Goal: Task Accomplishment & Management: Complete application form

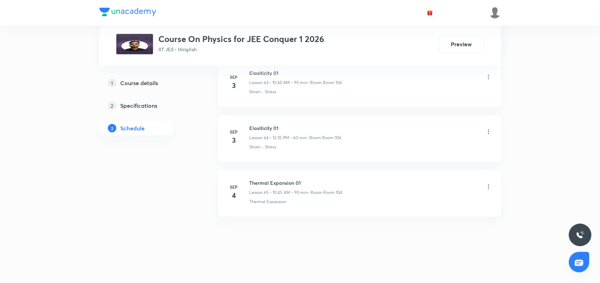
scroll to position [3858, 0]
drag, startPoint x: 248, startPoint y: 183, endPoint x: 314, endPoint y: 187, distance: 66.2
click at [317, 181] on div "[DATE] Thermal Expansion 01 Lesson 65 • 10:45 AM • 90 min • Room Room 104 Therm…" at bounding box center [359, 192] width 265 height 26
drag, startPoint x: 293, startPoint y: 271, endPoint x: 292, endPoint y: 244, distance: 26.5
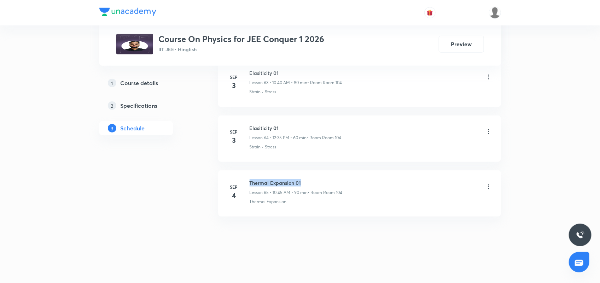
drag, startPoint x: 249, startPoint y: 179, endPoint x: 307, endPoint y: 179, distance: 57.6
click at [307, 179] on h6 "Thermal Expansion 01" at bounding box center [296, 182] width 93 height 7
copy h6 "Thermal Expansion 01"
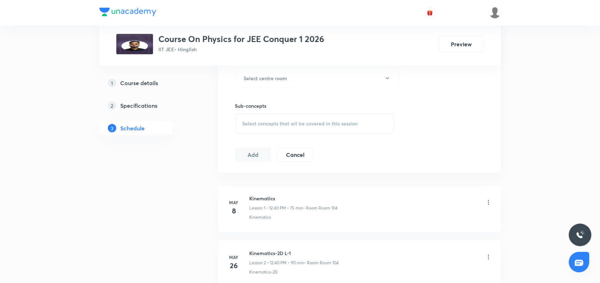
scroll to position [0, 0]
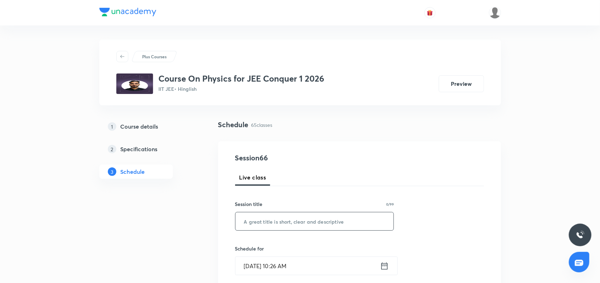
click at [280, 220] on input "text" at bounding box center [314, 221] width 158 height 18
paste input "Thermal Expansion 01"
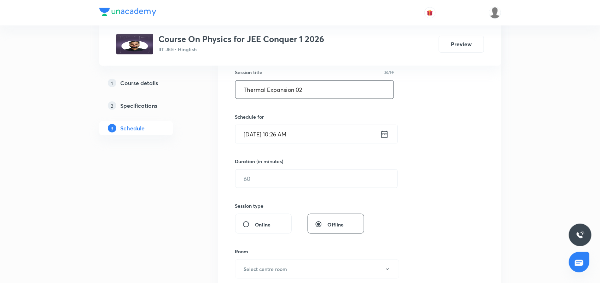
scroll to position [133, 0]
type input "Thermal Expansion 02"
click at [384, 135] on icon at bounding box center [384, 134] width 9 height 10
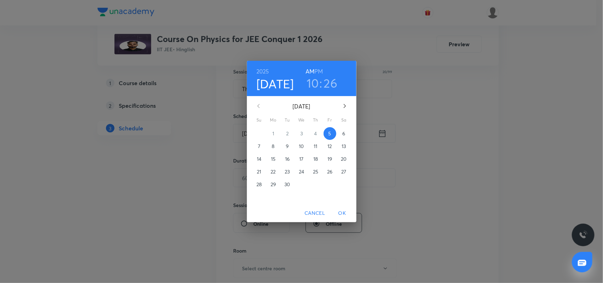
click at [316, 84] on h3 "10" at bounding box center [313, 83] width 12 height 15
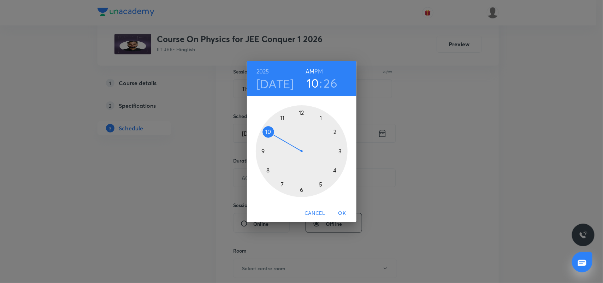
drag, startPoint x: 329, startPoint y: 83, endPoint x: 313, endPoint y: 132, distance: 51.5
click at [330, 83] on h3 "26" at bounding box center [331, 83] width 14 height 15
click at [269, 169] on div at bounding box center [302, 151] width 92 height 92
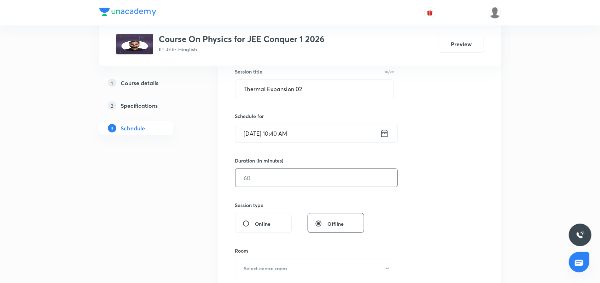
click at [278, 171] on input "text" at bounding box center [316, 178] width 162 height 18
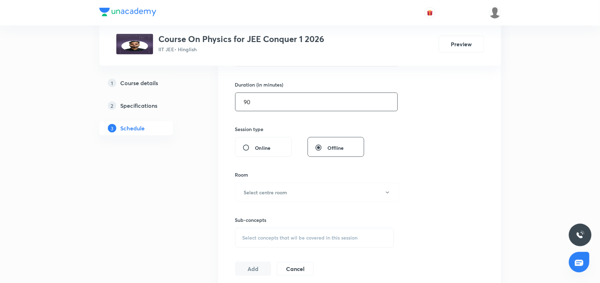
scroll to position [221, 0]
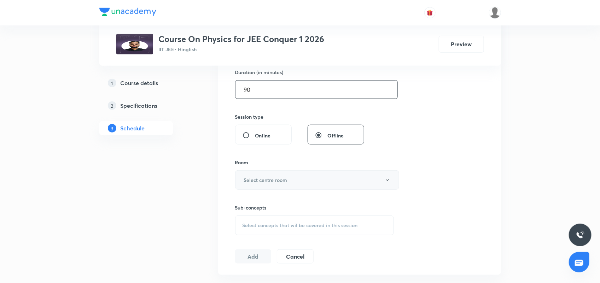
type input "90"
click at [277, 181] on h6 "Select centre room" at bounding box center [265, 179] width 43 height 7
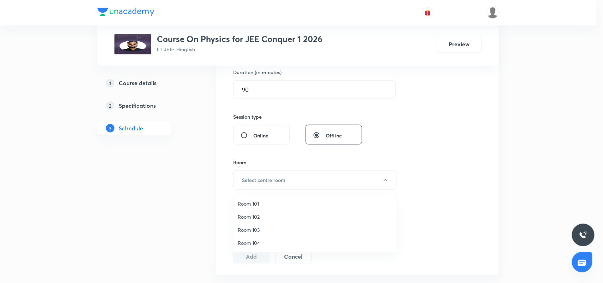
click at [262, 231] on span "Room 103" at bounding box center [315, 229] width 155 height 7
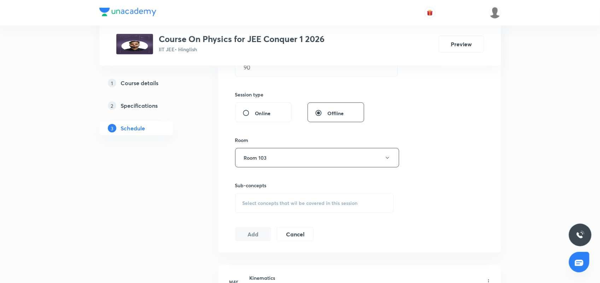
scroll to position [265, 0]
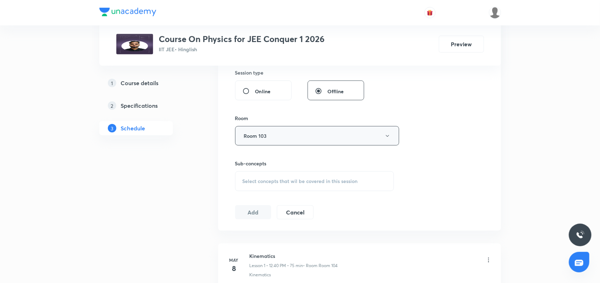
click at [294, 140] on button "Room 103" at bounding box center [317, 135] width 164 height 19
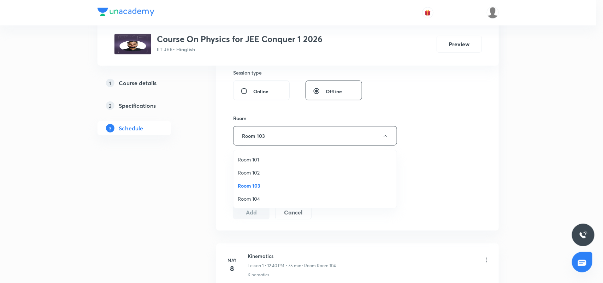
click at [261, 198] on span "Room 104" at bounding box center [315, 198] width 155 height 7
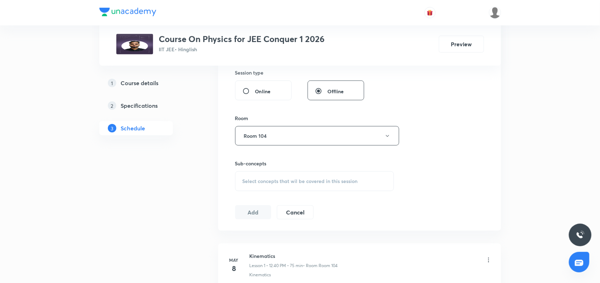
click at [271, 181] on span "Select concepts that wil be covered in this session" at bounding box center [299, 182] width 115 height 6
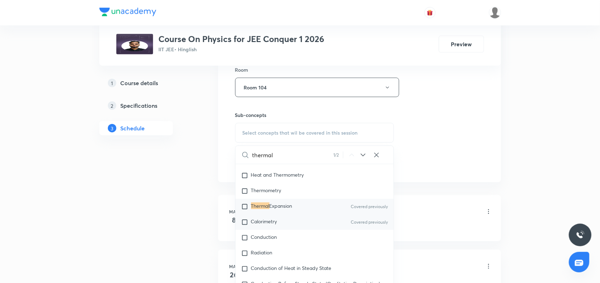
scroll to position [8697, 0]
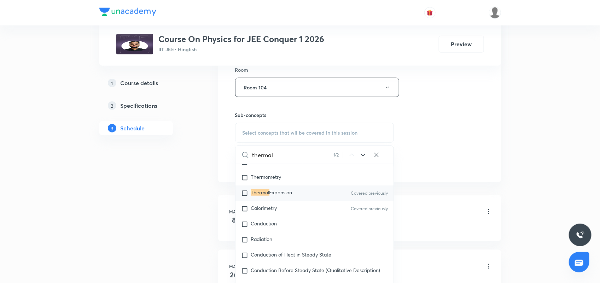
type input "thermal"
click at [310, 201] on div "Thermal Expansion Covered previously" at bounding box center [314, 194] width 158 height 16
checkbox input "true"
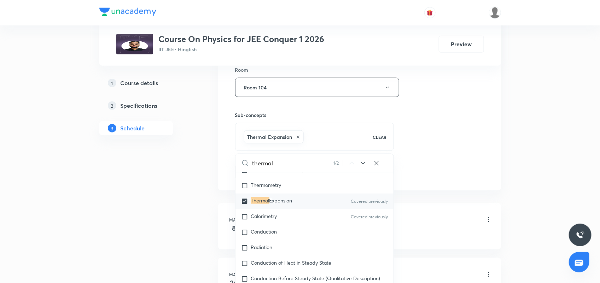
drag, startPoint x: 434, startPoint y: 142, endPoint x: 299, endPoint y: 173, distance: 138.8
click at [433, 144] on div "Session 66 Live class Session title 20/99 Thermal Expansion 02 ​ Schedule for […" at bounding box center [359, 9] width 249 height 340
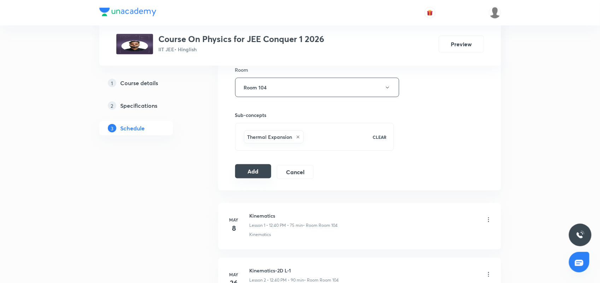
click at [254, 172] on button "Add" at bounding box center [253, 171] width 36 height 14
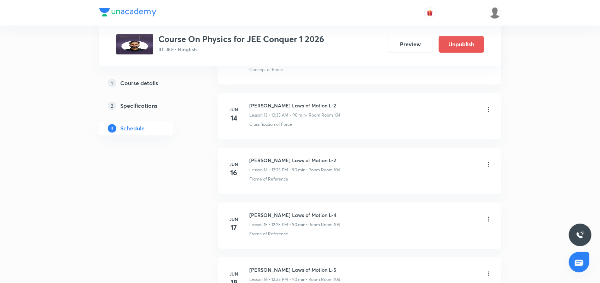
scroll to position [800, 0]
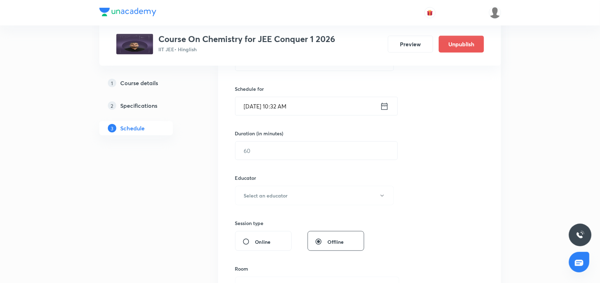
scroll to position [177, 0]
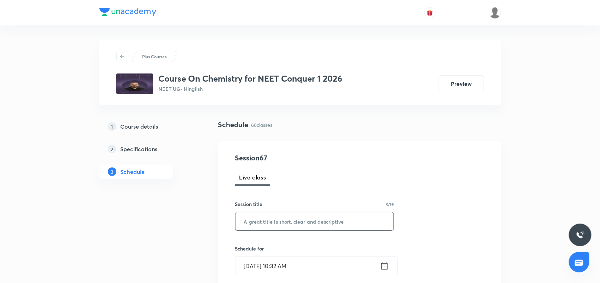
click at [268, 222] on input "text" at bounding box center [314, 221] width 158 height 18
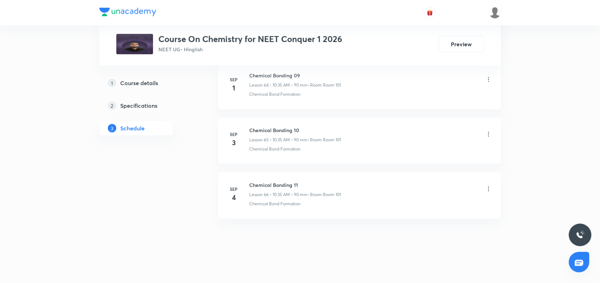
scroll to position [3910, 0]
drag, startPoint x: 250, startPoint y: 183, endPoint x: 335, endPoint y: 182, distance: 84.8
click at [335, 182] on h6 "Chemical Bonding 11" at bounding box center [296, 182] width 92 height 7
copy h6 "Chemical Bonding 11"
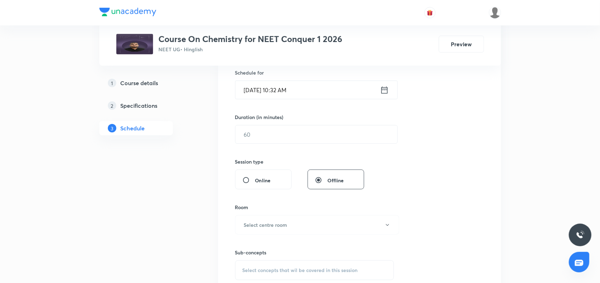
scroll to position [0, 0]
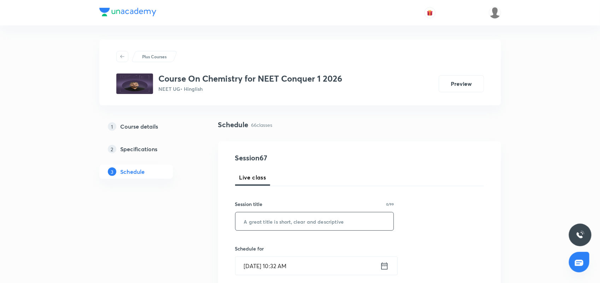
click at [283, 224] on input "text" at bounding box center [314, 221] width 158 height 18
paste input "Chemical Bonding 11"
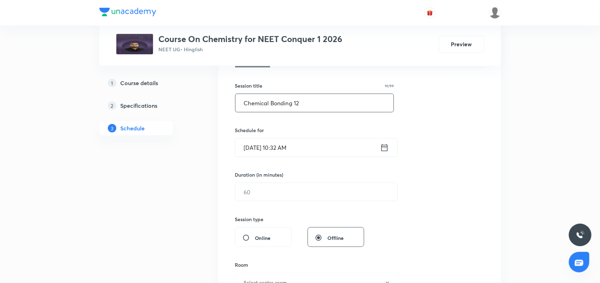
scroll to position [133, 0]
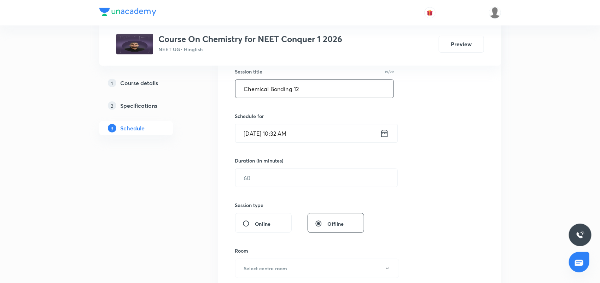
type input "Chemical Bonding 12"
click at [380, 135] on icon at bounding box center [384, 134] width 9 height 10
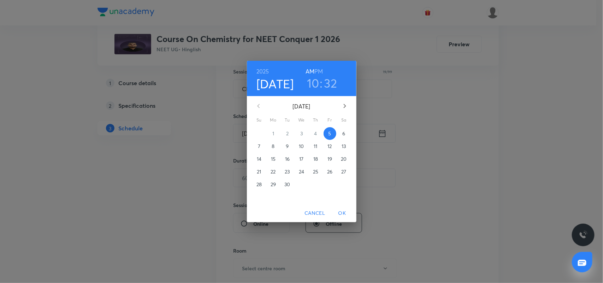
click at [329, 86] on h3 "32" at bounding box center [330, 83] width 13 height 15
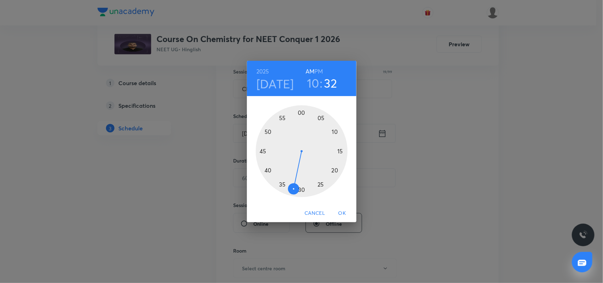
click at [282, 186] on div at bounding box center [302, 151] width 92 height 92
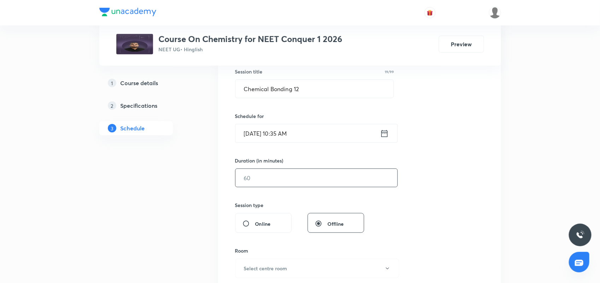
click at [269, 178] on input "text" at bounding box center [316, 178] width 162 height 18
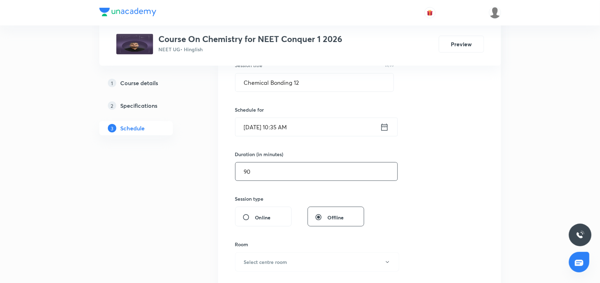
scroll to position [265, 0]
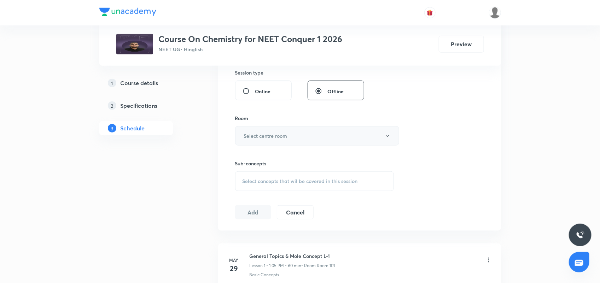
type input "90"
click at [287, 133] on h6 "Select centre room" at bounding box center [265, 135] width 43 height 7
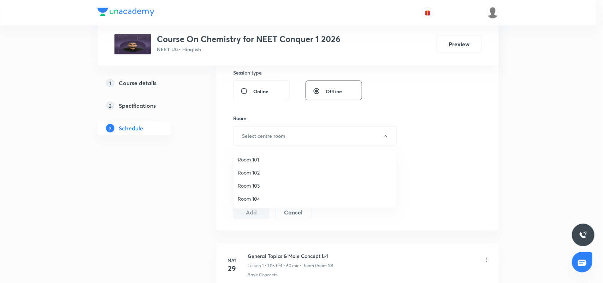
click at [261, 154] on li "Room 101" at bounding box center [315, 159] width 163 height 13
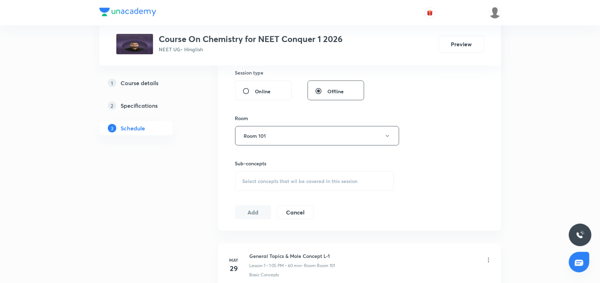
click at [265, 177] on div "Select concepts that wil be covered in this session" at bounding box center [314, 181] width 159 height 20
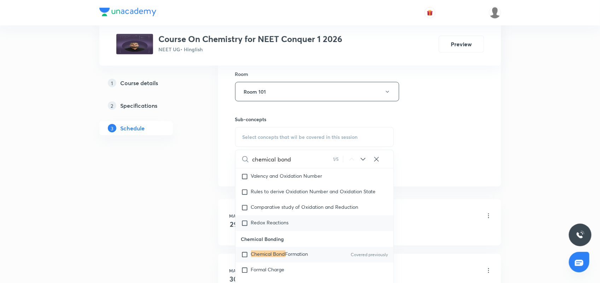
scroll to position [2820, 0]
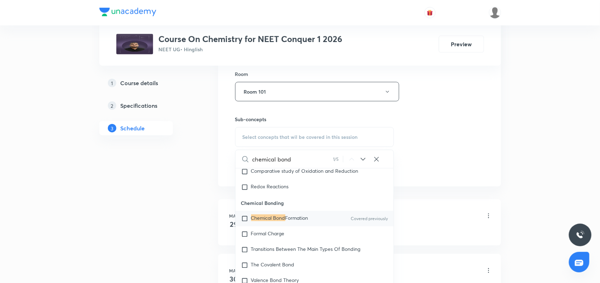
type input "chemical bond"
click at [308, 221] on span "Formation" at bounding box center [296, 218] width 23 height 7
checkbox input "true"
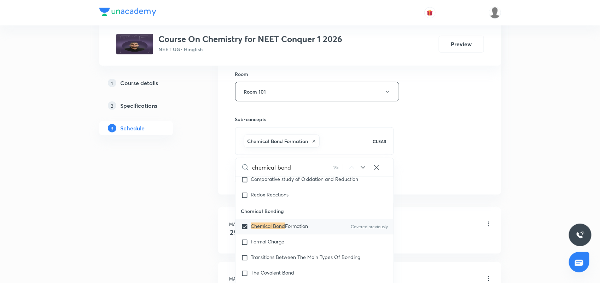
click at [427, 157] on div "Session 67 Live class Session title 19/99 Chemical Bonding 12 ​ Schedule for Se…" at bounding box center [359, 13] width 249 height 340
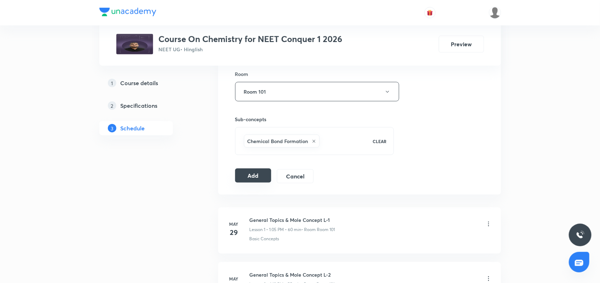
click at [244, 174] on button "Add" at bounding box center [253, 176] width 36 height 14
